Goal: Check status

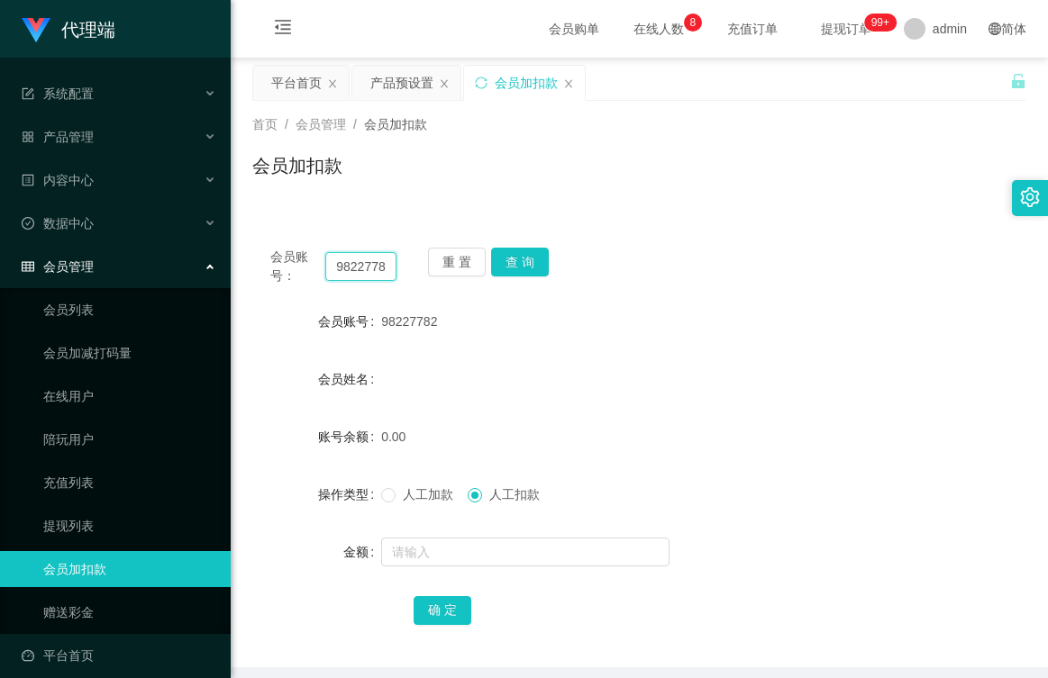
click at [388, 268] on input "98227782" at bounding box center [360, 266] width 71 height 29
type input "9"
click at [378, 269] on input "text" at bounding box center [360, 266] width 71 height 29
click at [429, 322] on span "98227782" at bounding box center [409, 321] width 56 height 14
drag, startPoint x: 433, startPoint y: 322, endPoint x: 366, endPoint y: 324, distance: 67.6
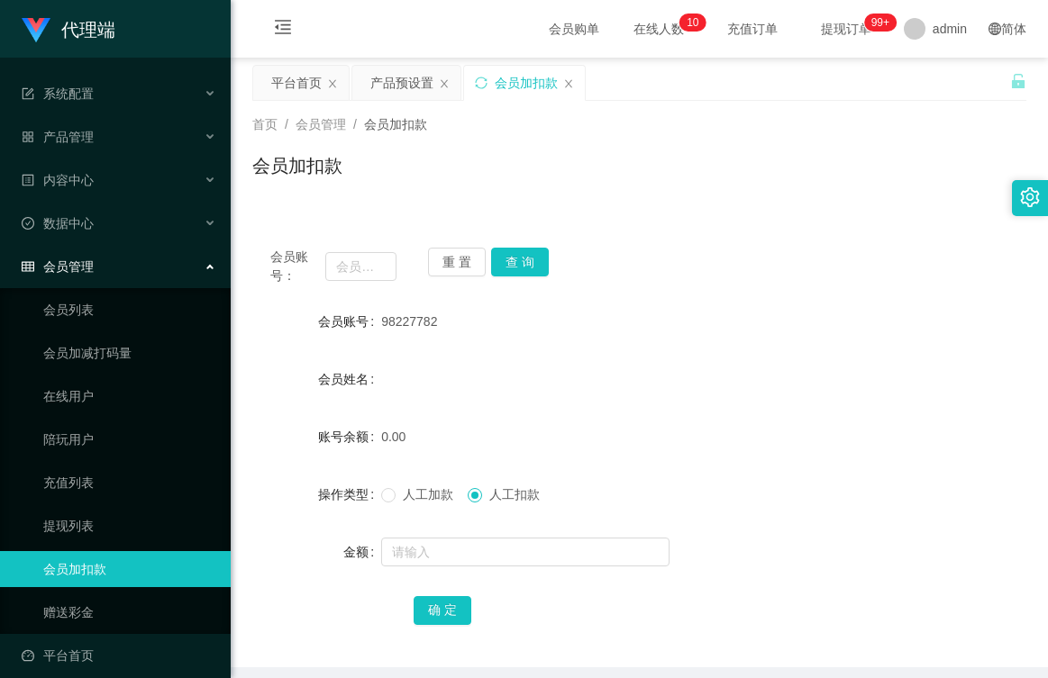
click at [366, 324] on div "会员账号 98227782" at bounding box center [639, 322] width 774 height 36
drag, startPoint x: 366, startPoint y: 324, endPoint x: 466, endPoint y: 266, distance: 115.9
click at [466, 266] on button "重 置" at bounding box center [457, 262] width 58 height 29
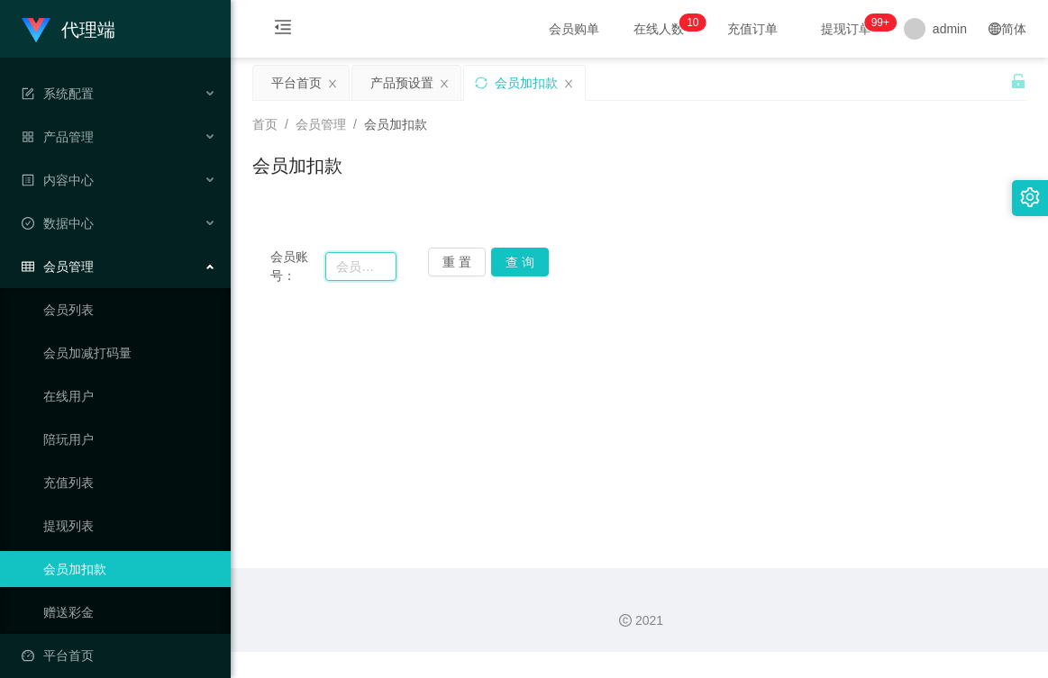
click at [367, 268] on input "text" at bounding box center [360, 266] width 71 height 29
type input "mm5486705"
click at [512, 253] on button "查 询" at bounding box center [520, 262] width 58 height 29
